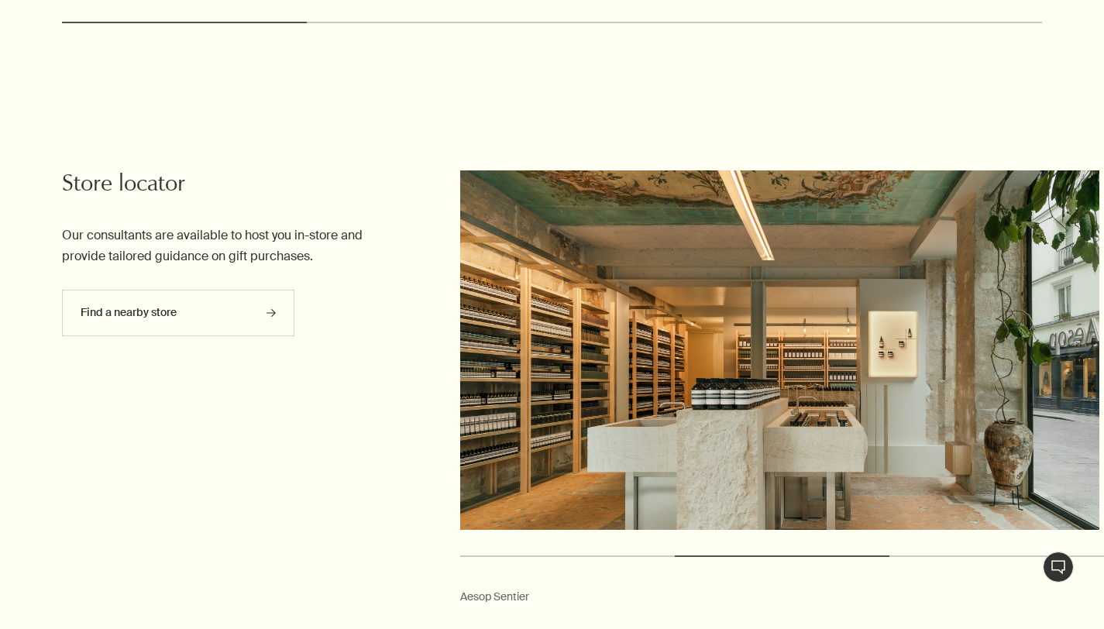
scroll to position [4183, 0]
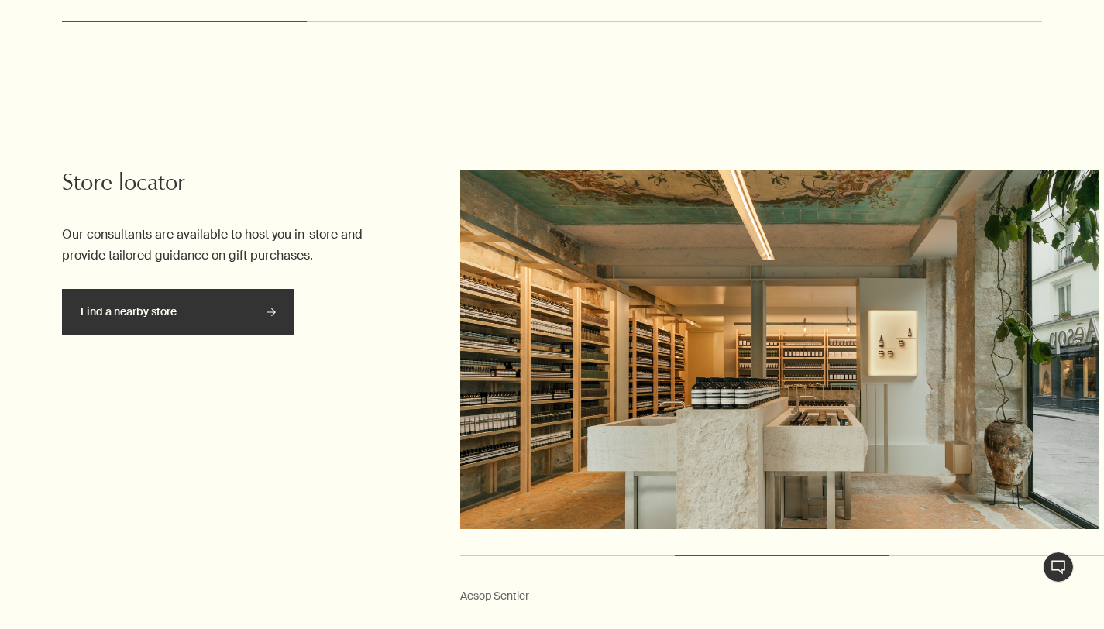
click at [245, 326] on link "Find a nearby store rightArrow" at bounding box center [178, 312] width 233 height 47
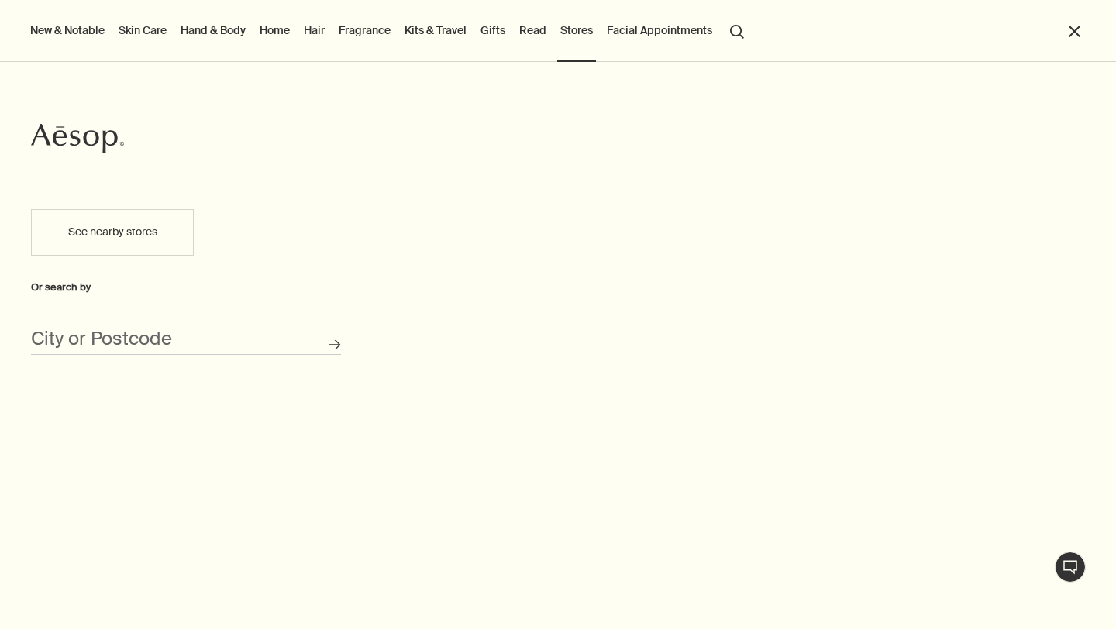
click at [55, 255] on button "See nearby stores" at bounding box center [112, 232] width 163 height 47
type input "Alice Nahonstraat 13, 2580 Putte, Belgium"
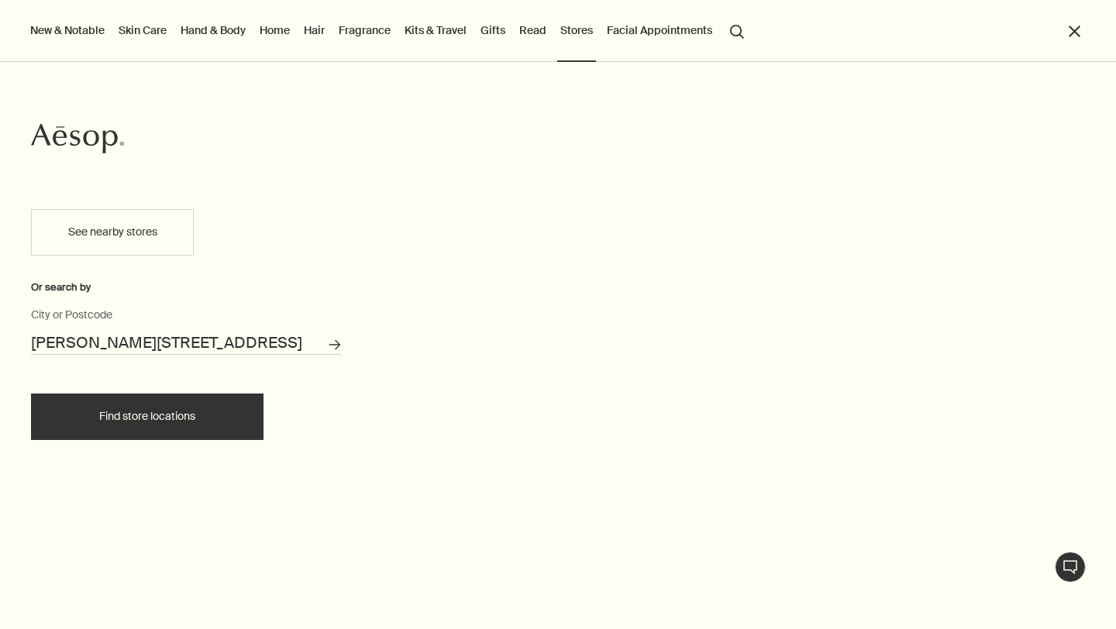
click at [190, 426] on button "Find store locations" at bounding box center [147, 417] width 233 height 47
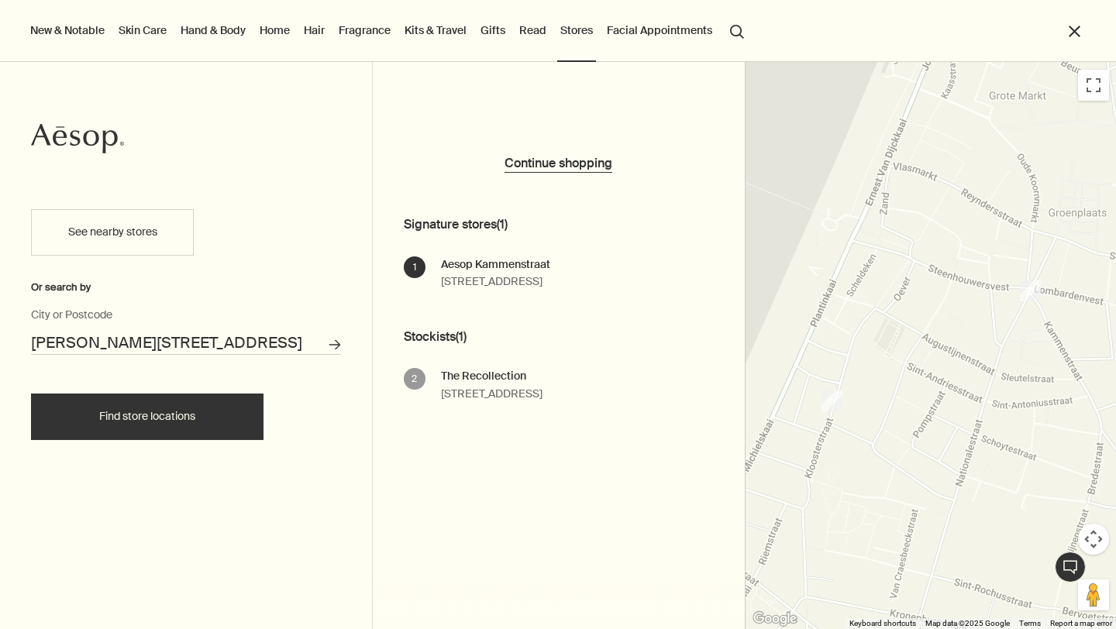
click at [212, 32] on link "Hand & Body" at bounding box center [212, 30] width 71 height 20
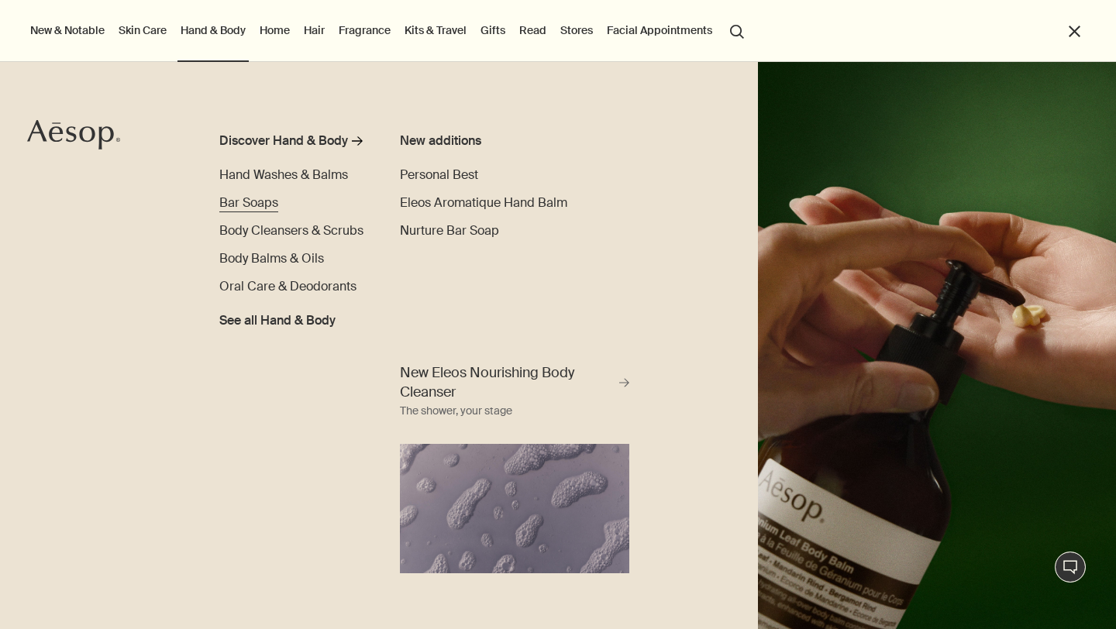
click at [256, 202] on span "Bar Soaps" at bounding box center [248, 203] width 59 height 16
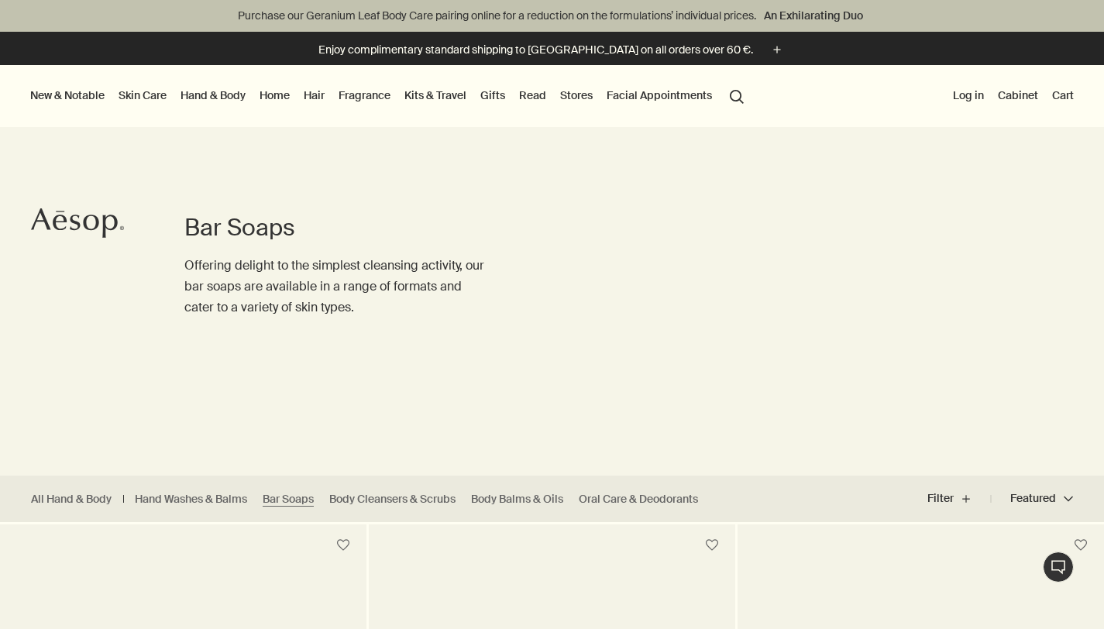
click at [219, 100] on link "Hand & Body" at bounding box center [212, 95] width 71 height 20
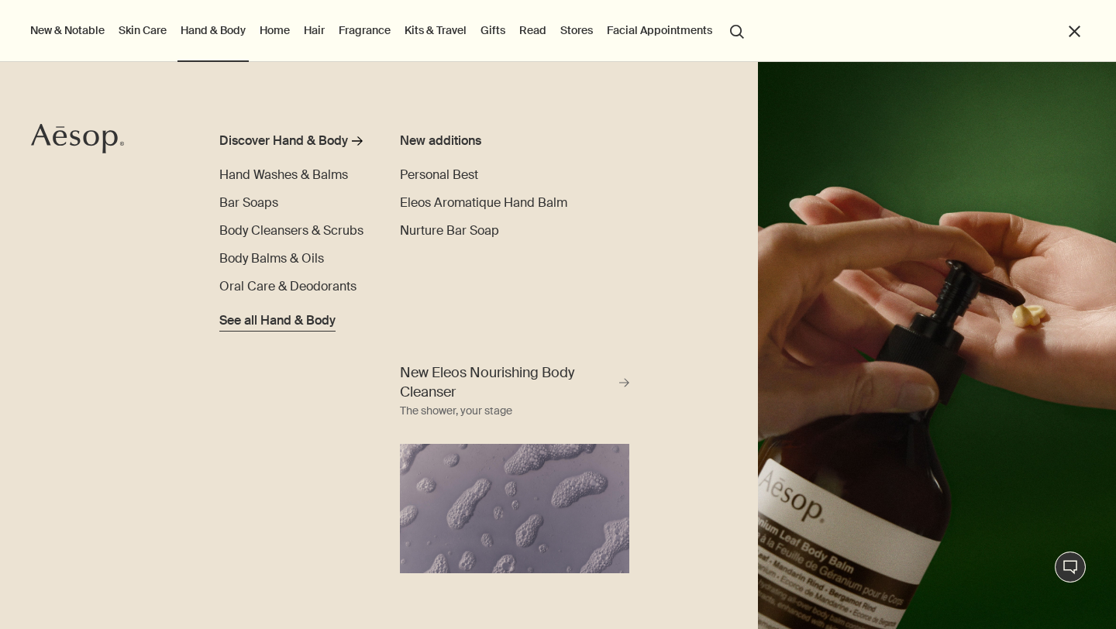
click at [266, 313] on span "See all Hand & Body" at bounding box center [277, 321] width 116 height 19
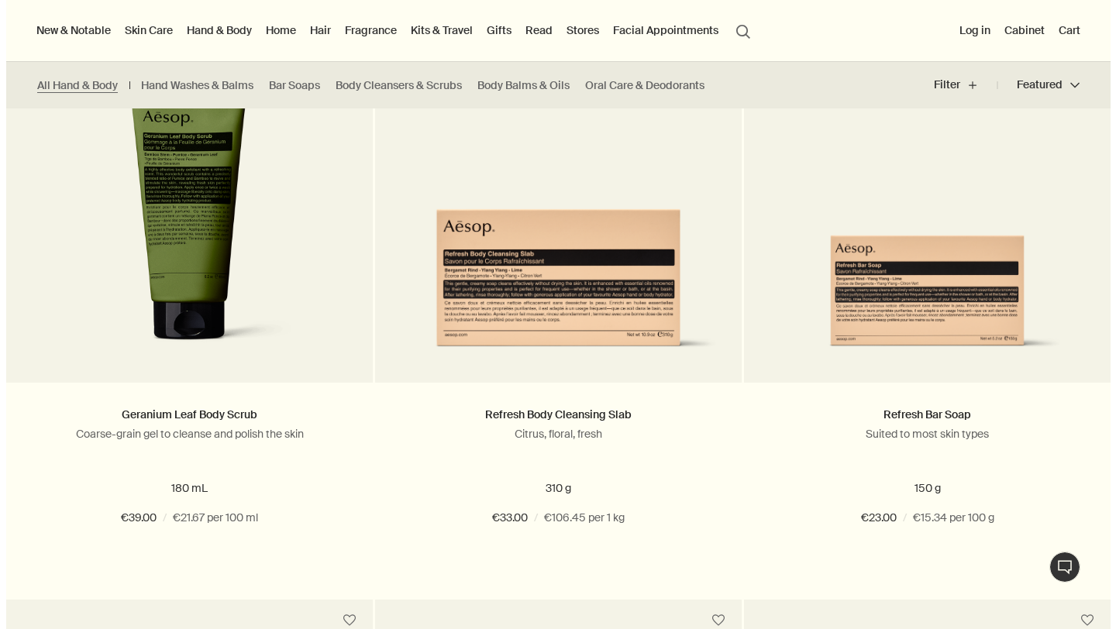
scroll to position [4945, 0]
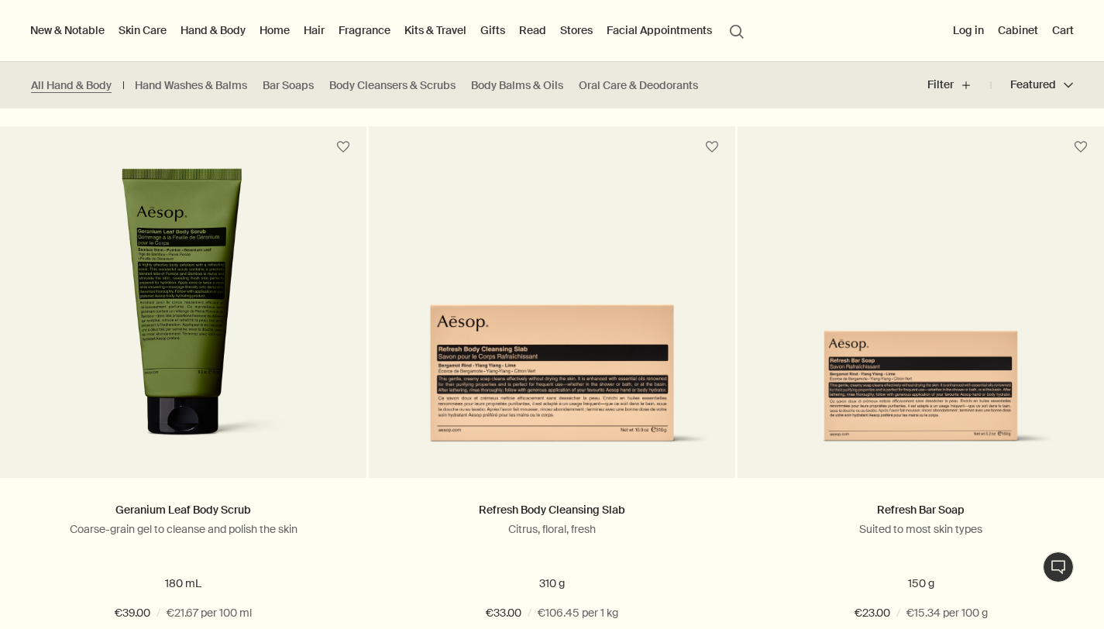
click at [315, 34] on link "Hair" at bounding box center [314, 30] width 27 height 20
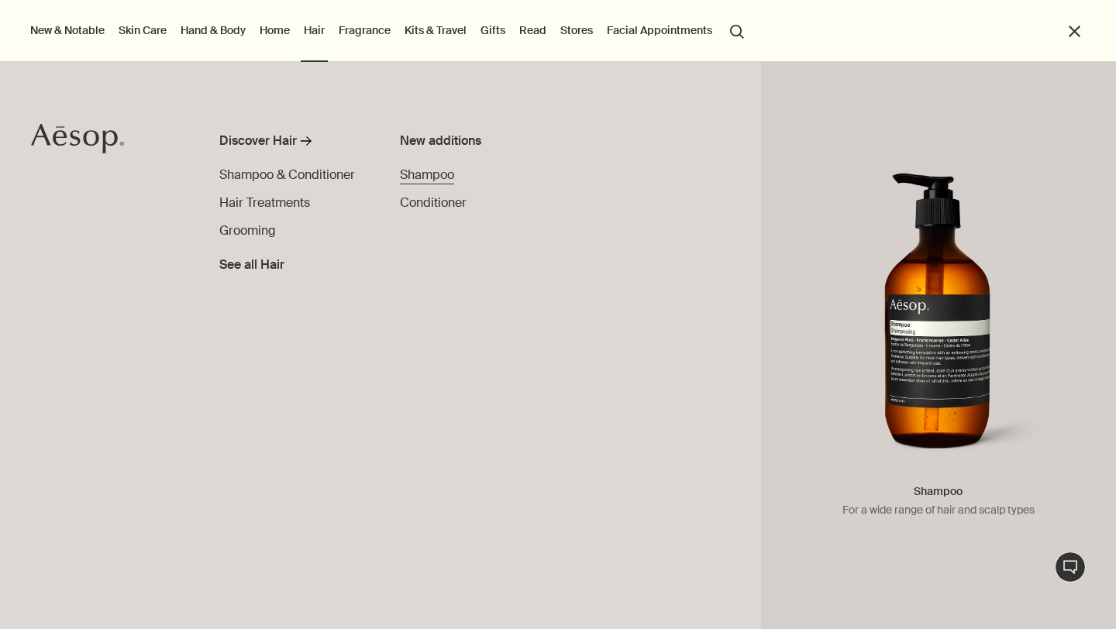
click at [425, 171] on span "Shampoo" at bounding box center [427, 175] width 54 height 16
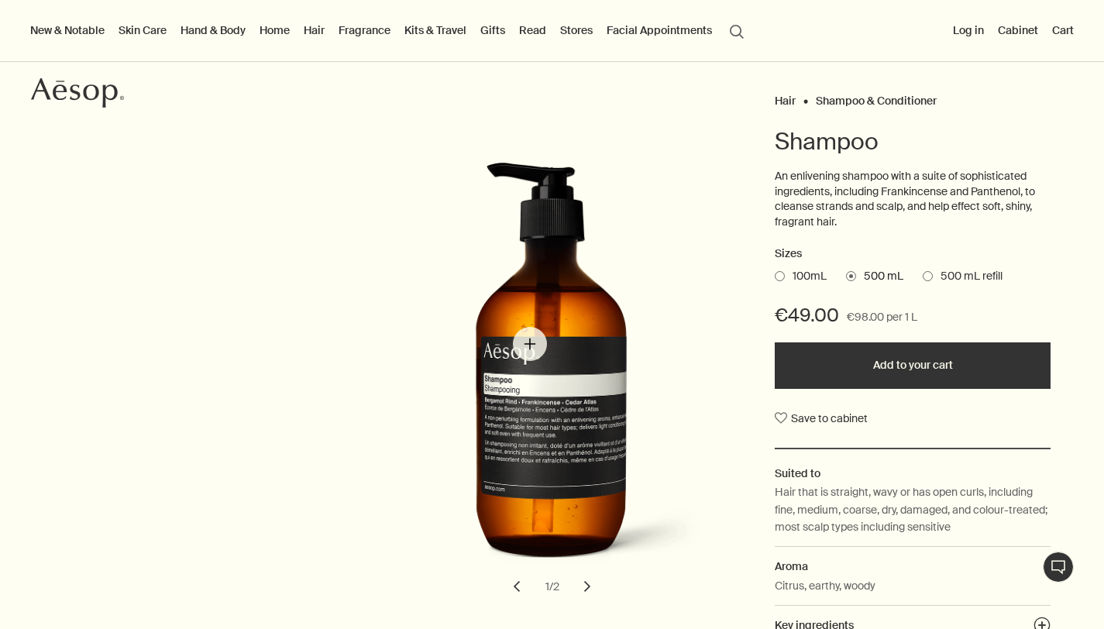
scroll to position [175, 0]
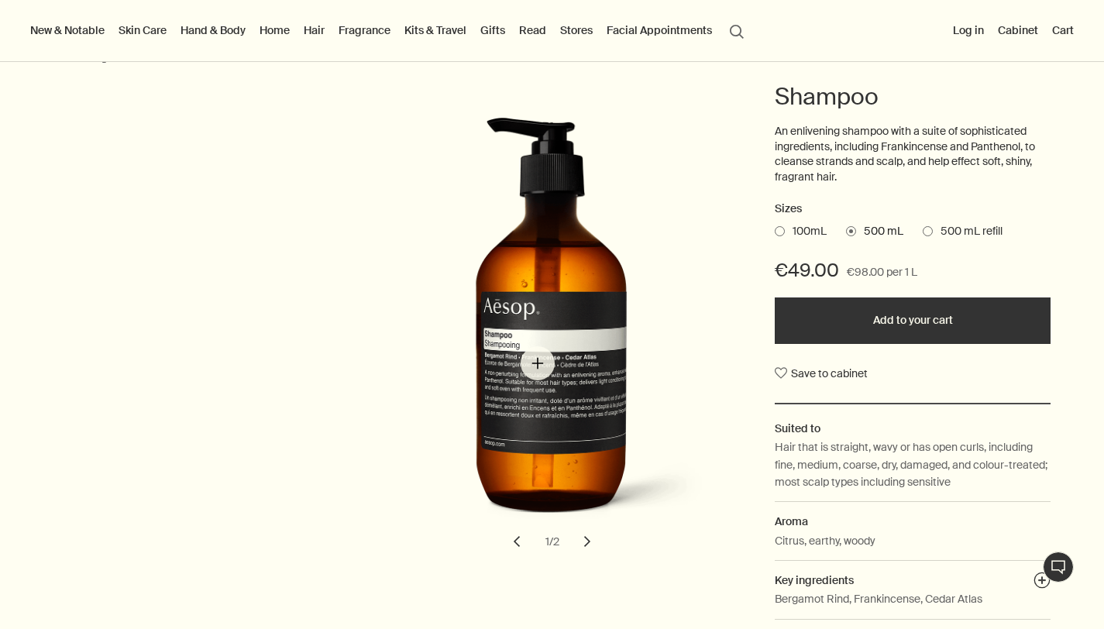
drag, startPoint x: 614, startPoint y: 368, endPoint x: 512, endPoint y: 358, distance: 102.0
click at [512, 358] on img "Shampoo" at bounding box center [557, 328] width 341 height 422
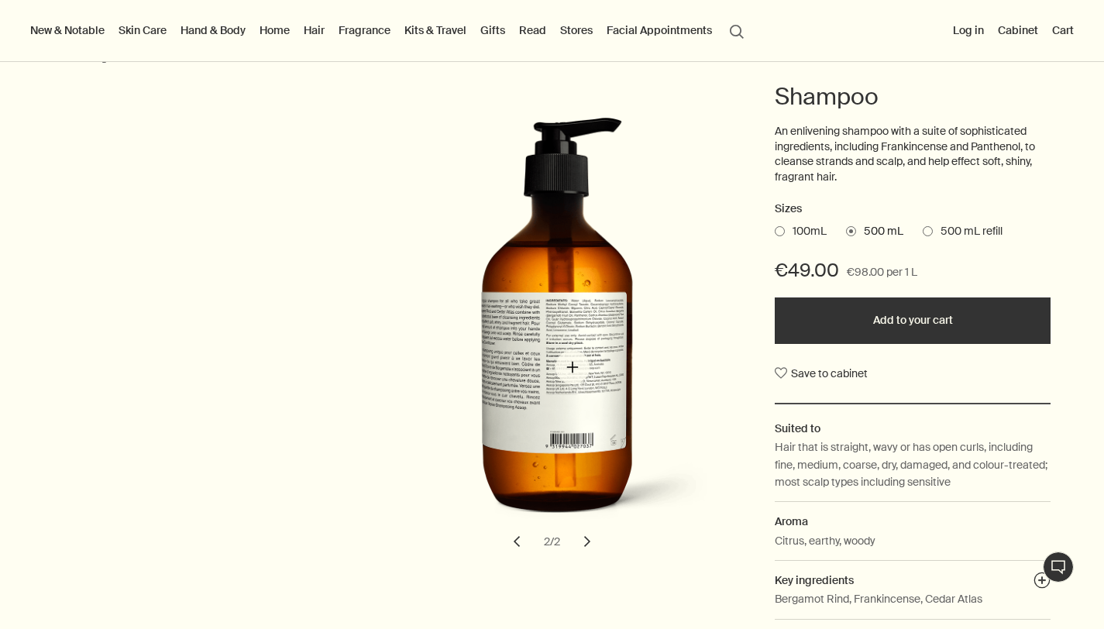
drag, startPoint x: 573, startPoint y: 367, endPoint x: 501, endPoint y: 360, distance: 71.7
click at [501, 360] on img "Shampoo" at bounding box center [557, 328] width 341 height 422
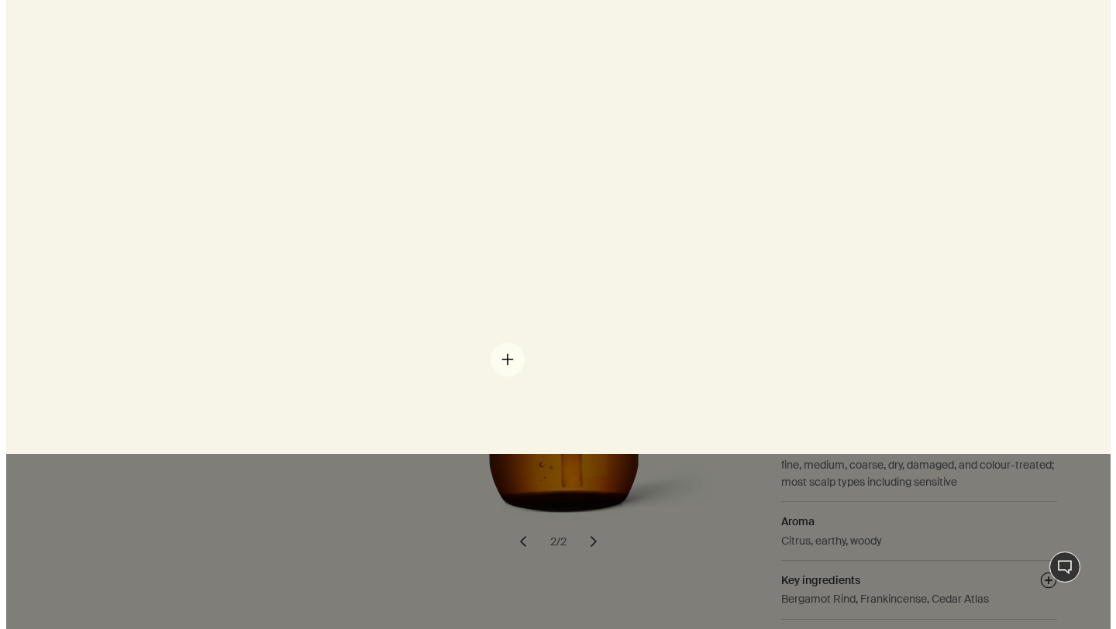
scroll to position [0, 0]
